Goal: Check status: Check status

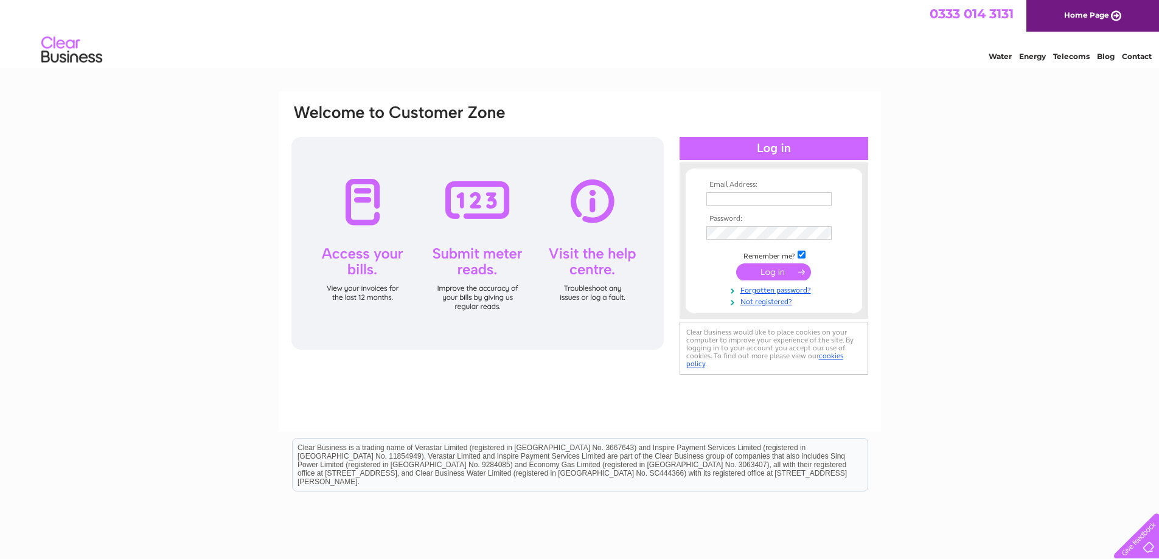
type input "andy.argyle@elygra.co.uk"
click at [772, 278] on input "submit" at bounding box center [773, 272] width 75 height 17
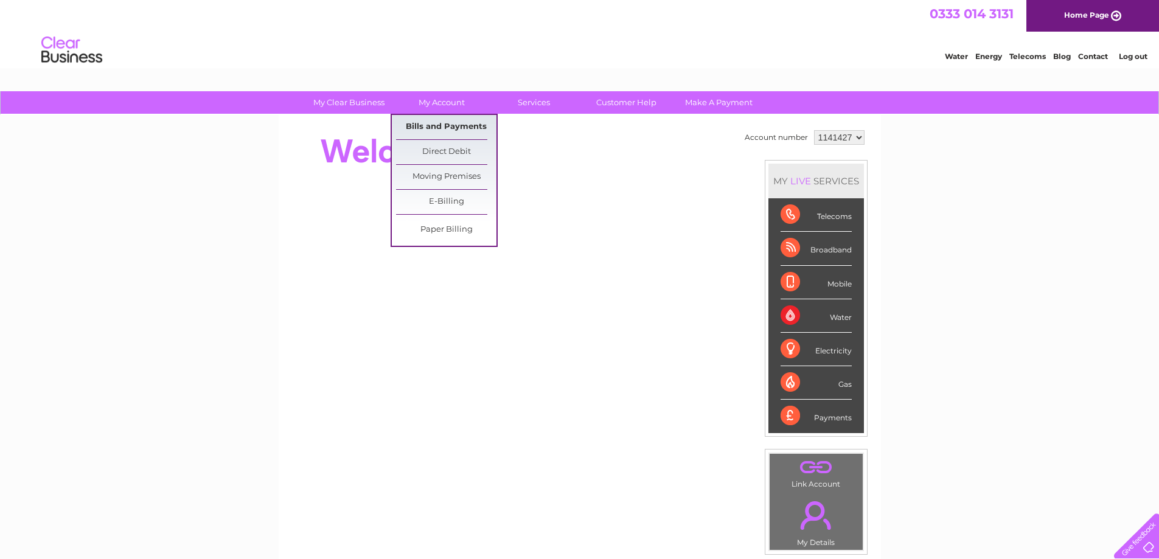
click at [439, 122] on link "Bills and Payments" at bounding box center [446, 127] width 100 height 24
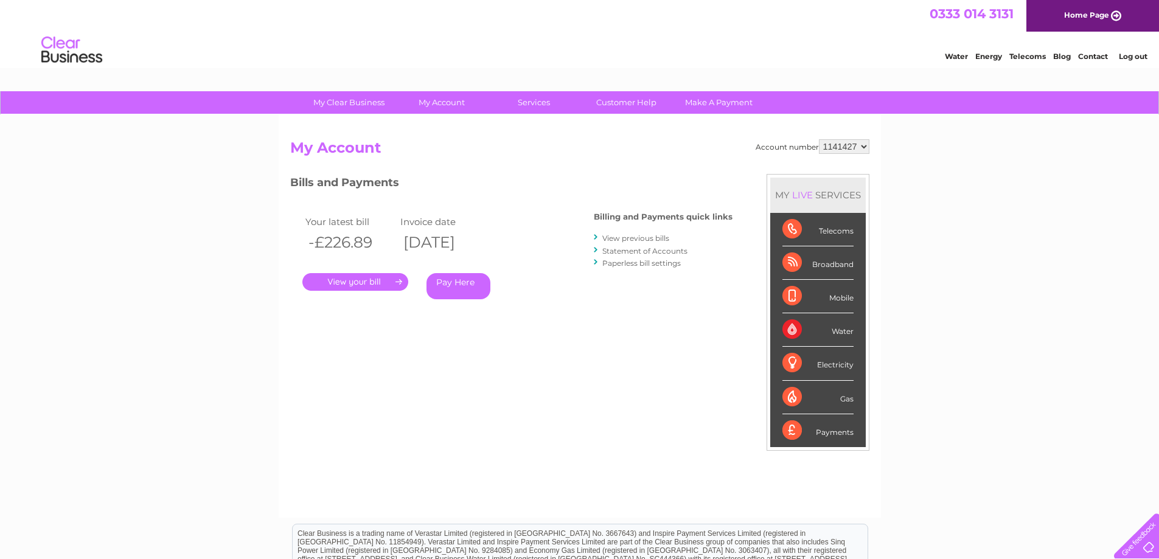
click at [842, 150] on select "1141427 1141428 1141442 1141447" at bounding box center [844, 146] width 51 height 15
select select "1141442"
click at [820, 139] on select "1141427 1141428 1141442 1141447" at bounding box center [844, 146] width 51 height 15
